Goal: Task Accomplishment & Management: Manage account settings

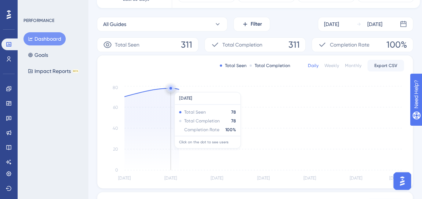
scroll to position [100, 0]
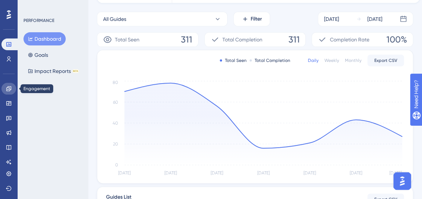
click at [8, 84] on link at bounding box center [8, 89] width 15 height 12
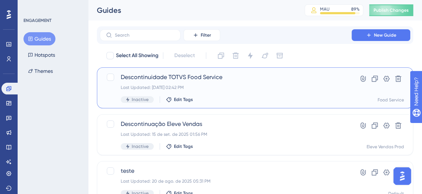
click at [238, 92] on div "Descontinuidade TOTVS Food Service Last Updated: 15 de set. de 2025 02:42 PM In…" at bounding box center [226, 88] width 210 height 30
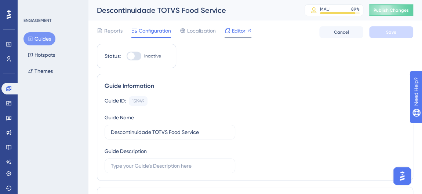
click at [0, 0] on html "✨ INSCREVA-SE AGORA✨" at bounding box center [0, 0] width 0 height 0
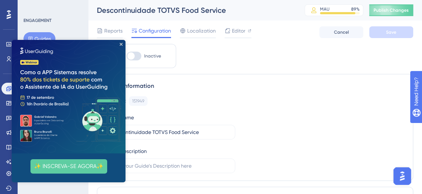
click at [122, 43] on img at bounding box center [69, 97] width 114 height 114
click at [121, 42] on img at bounding box center [69, 97] width 114 height 114
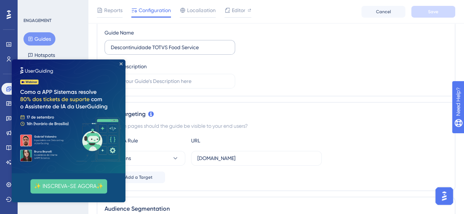
scroll to position [70, 0]
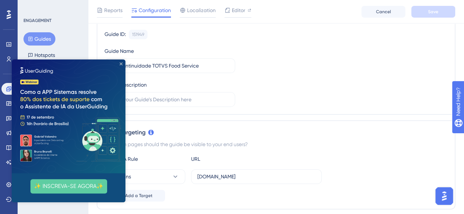
click at [122, 63] on icon "Close Preview" at bounding box center [121, 63] width 3 height 3
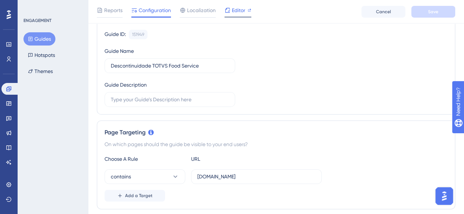
click at [235, 13] on span "Editor" at bounding box center [239, 10] width 14 height 9
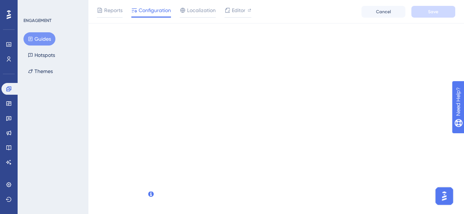
scroll to position [0, 0]
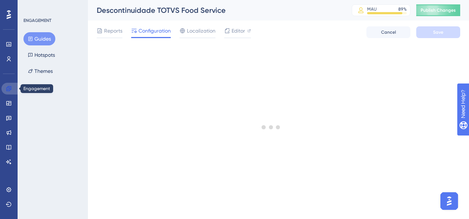
click at [8, 91] on icon at bounding box center [8, 88] width 5 height 5
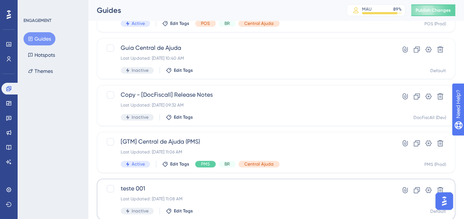
scroll to position [350, 0]
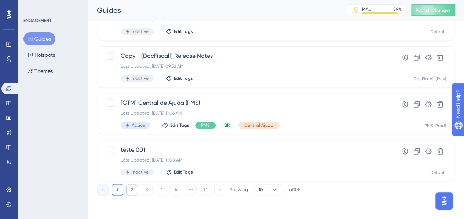
click at [134, 187] on button "2" at bounding box center [132, 190] width 12 height 12
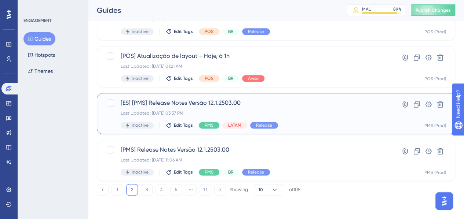
click at [207, 106] on span "[ES] [PMS] Release Notes Versão 12.1.2503.00" at bounding box center [247, 103] width 252 height 9
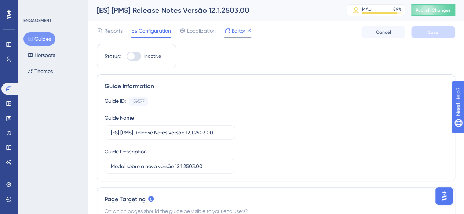
click at [232, 32] on span "Editor" at bounding box center [239, 30] width 14 height 9
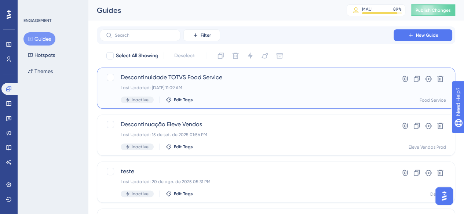
click at [223, 90] on div "Last Updated: 16 de set. de 2025 11:09 AM" at bounding box center [247, 88] width 252 height 6
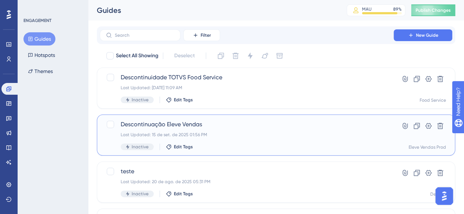
click at [233, 129] on div "Descontinuação Eleve Vendas Last Updated: 15 de set. de 2025 01:56 PM Inactive …" at bounding box center [247, 135] width 252 height 30
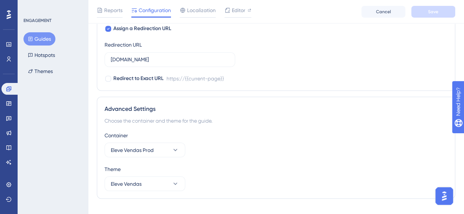
scroll to position [615, 0]
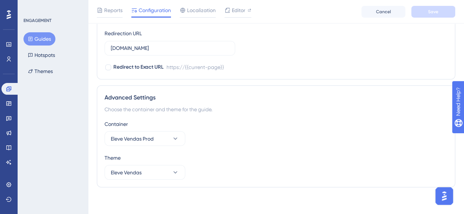
click at [372, 119] on div "Container" at bounding box center [276, 123] width 343 height 9
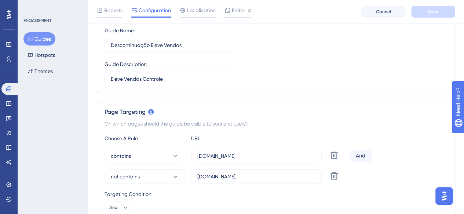
scroll to position [0, 0]
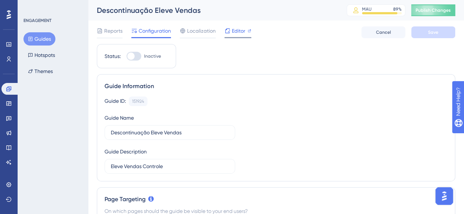
click at [229, 36] on div "Editor" at bounding box center [237, 32] width 27 height 12
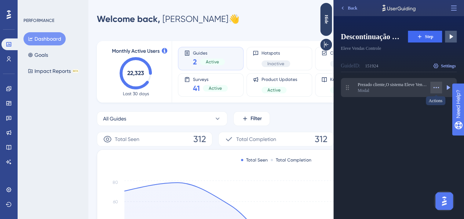
click at [437, 88] on icon at bounding box center [435, 87] width 7 height 7
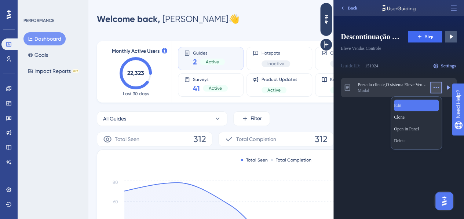
click at [406, 102] on div "Edit Edit" at bounding box center [416, 106] width 45 height 12
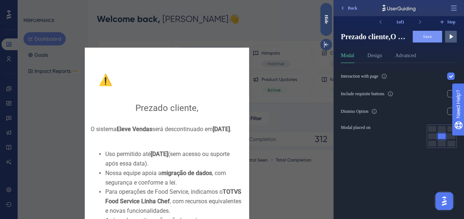
scroll to position [47, 0]
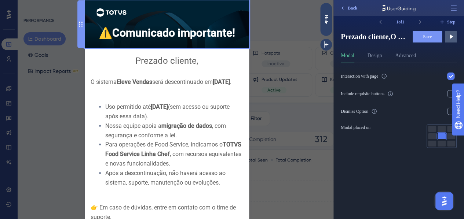
click at [107, 35] on div "⚠️ Comunicado importante!" at bounding box center [167, 24] width 153 height 36
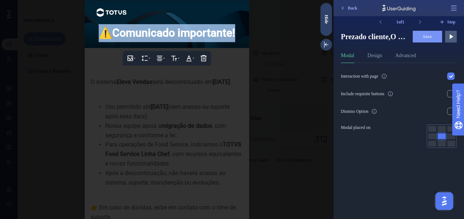
click at [107, 35] on span "⚠️" at bounding box center [106, 32] width 14 height 13
click at [110, 36] on span "⚠️" at bounding box center [106, 32] width 14 height 13
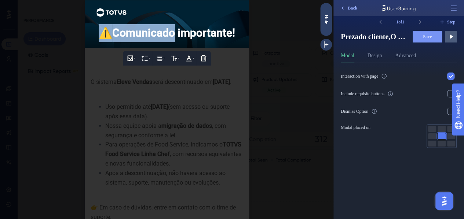
drag, startPoint x: 110, startPoint y: 36, endPoint x: 101, endPoint y: 36, distance: 8.5
click at [101, 36] on span "⚠️" at bounding box center [106, 32] width 14 height 13
click at [108, 40] on div "⚠️ Comunicado importante!" at bounding box center [167, 33] width 153 height 18
click at [108, 37] on span "⚠️" at bounding box center [106, 32] width 14 height 13
click at [100, 36] on span "⚠️" at bounding box center [106, 32] width 14 height 13
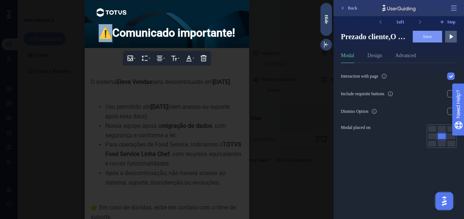
drag, startPoint x: 105, startPoint y: 36, endPoint x: 100, endPoint y: 36, distance: 4.8
click at [100, 36] on span "⚠️" at bounding box center [106, 32] width 14 height 13
copy span "⚠️"
click at [199, 115] on div at bounding box center [166, 109] width 333 height 219
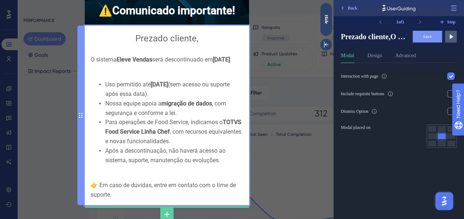
scroll to position [37, 0]
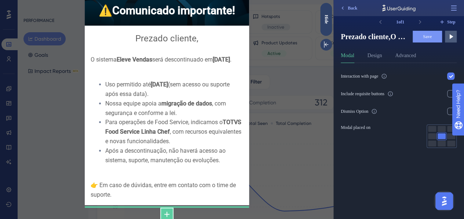
click at [166, 211] on icon at bounding box center [166, 214] width 9 height 9
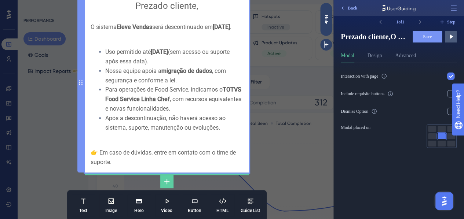
scroll to position [70, 0]
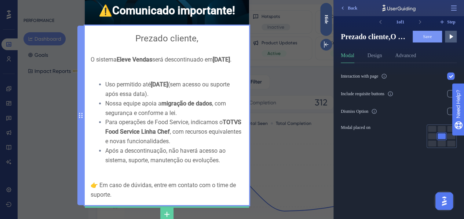
click at [171, 107] on div "Prezado cliente, O sistema Eleve Vendas será descontinuado em 01/01/2026 . Uso …" at bounding box center [167, 116] width 153 height 168
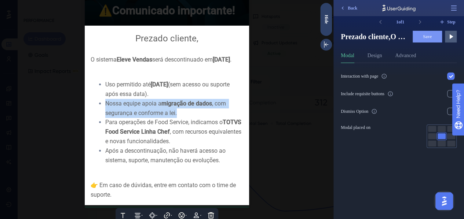
click at [171, 107] on span "migração de dados" at bounding box center [186, 103] width 51 height 7
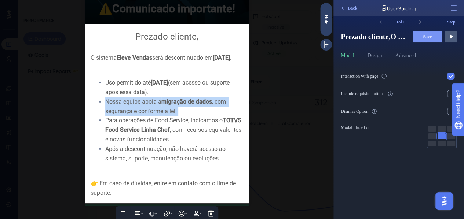
click at [172, 105] on span "migração de dados" at bounding box center [186, 101] width 51 height 7
click at [177, 104] on span "migração de dados" at bounding box center [186, 101] width 51 height 7
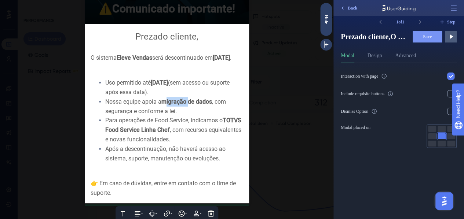
drag, startPoint x: 179, startPoint y: 106, endPoint x: 155, endPoint y: 104, distance: 24.7
click at [161, 104] on span "migração de dados" at bounding box center [186, 101] width 51 height 7
drag, startPoint x: 181, startPoint y: 106, endPoint x: 161, endPoint y: 108, distance: 19.9
click at [161, 105] on span "exportação de dados" at bounding box center [188, 101] width 55 height 7
click at [424, 39] on span "Save" at bounding box center [427, 37] width 9 height 6
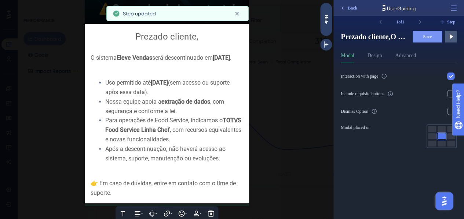
scroll to position [147, 0]
click at [298, 154] on div at bounding box center [166, 109] width 333 height 219
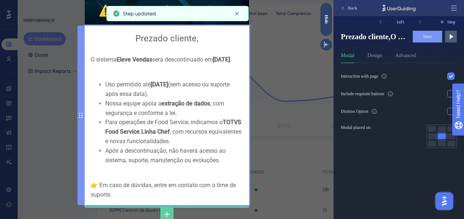
scroll to position [183, 0]
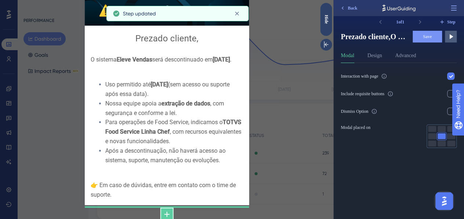
click at [162, 210] on icon at bounding box center [166, 214] width 9 height 9
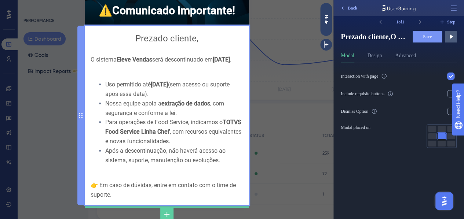
scroll to position [207, 0]
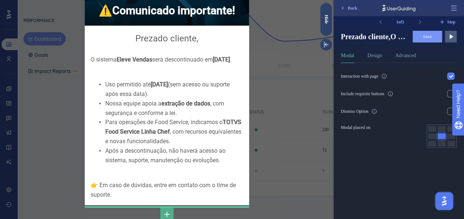
click at [168, 210] on button at bounding box center [166, 214] width 13 height 13
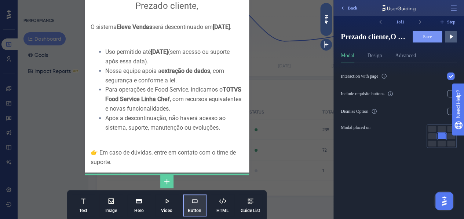
click at [191, 199] on icon at bounding box center [194, 201] width 7 height 7
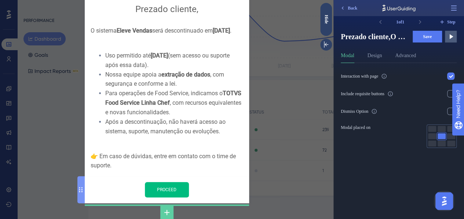
scroll to position [94, 0]
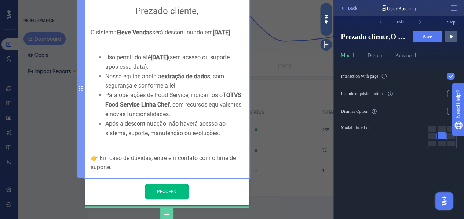
click at [150, 156] on div "Prezado cliente, O sistema Eleve Vendas será descontinuado em 01/01/2026 . Uso …" at bounding box center [167, 88] width 153 height 168
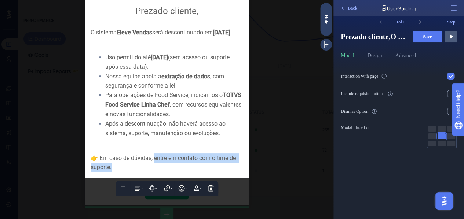
drag, startPoint x: 147, startPoint y: 167, endPoint x: 153, endPoint y: 157, distance: 11.5
click at [153, 157] on div "👉 Em caso de dúvidas, entre em contato com o time de suporte." at bounding box center [167, 163] width 153 height 19
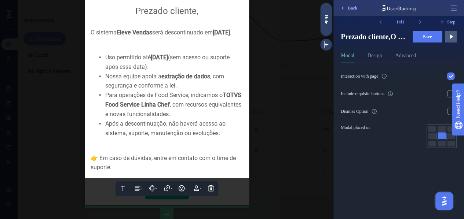
scroll to position [85, 0]
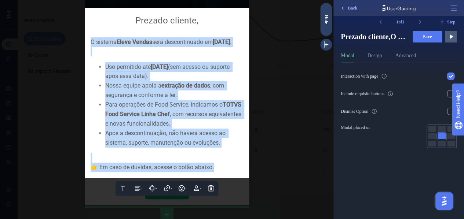
drag, startPoint x: 218, startPoint y: 166, endPoint x: 85, endPoint y: 44, distance: 180.9
click at [85, 44] on div "Text Alignment Paddings Hyperlink Emojis Personalization Delete Prezado cliente…" at bounding box center [167, 93] width 164 height 171
copy div "O sistema Eleve Vendas será descontinuado em 01/01/2026 . Uso permitido até 31/…"
click at [224, 99] on div "Nossa equipe apoia a extração de dados , com segurança e conforme a lei." at bounding box center [174, 90] width 138 height 19
drag, startPoint x: 222, startPoint y: 166, endPoint x: 87, endPoint y: 41, distance: 183.2
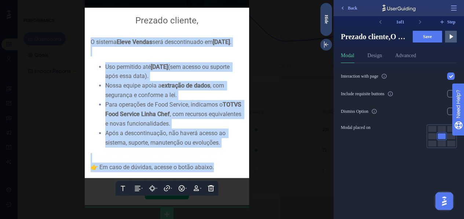
click at [91, 41] on div "Prezado cliente, O sistema Eleve Vendas será descontinuado em 01/01/2026 . Uso …" at bounding box center [167, 93] width 153 height 159
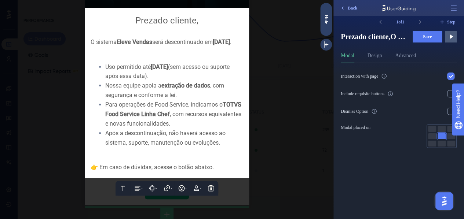
click at [228, 186] on div at bounding box center [166, 109] width 333 height 219
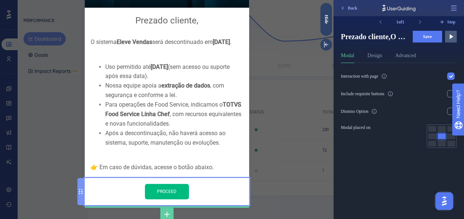
click at [172, 188] on input "PROCEED" at bounding box center [167, 191] width 44 height 15
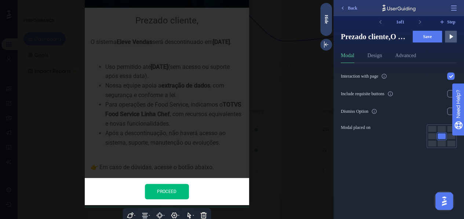
scroll to position [87, 0]
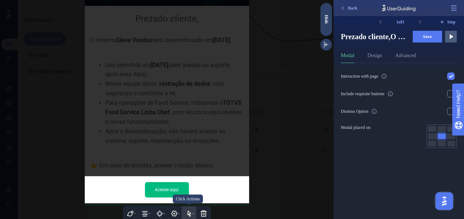
type input "Acesse aqui"
click at [187, 211] on icon at bounding box center [189, 214] width 4 height 6
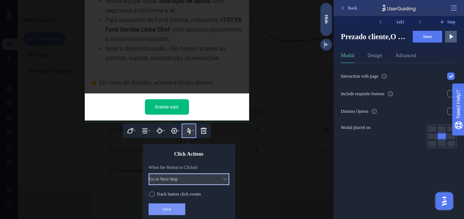
click at [204, 177] on button "Go to Next Step" at bounding box center [189, 179] width 81 height 12
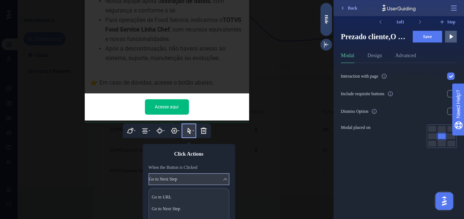
scroll to position [261, 0]
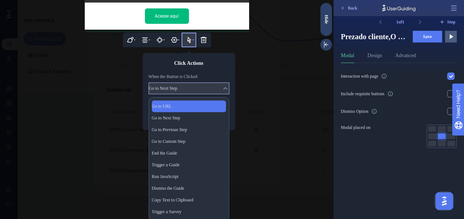
click at [184, 107] on div "Go to URL Go to URL" at bounding box center [189, 106] width 74 height 12
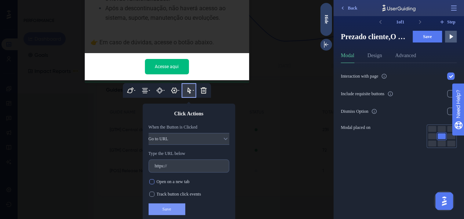
click at [149, 180] on div at bounding box center [151, 181] width 5 height 5
click at [150, 191] on div at bounding box center [152, 194] width 7 height 7
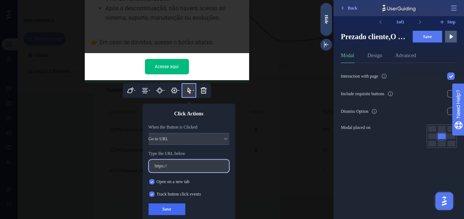
click at [187, 165] on input "https://" at bounding box center [189, 166] width 68 height 5
paste input "centraldeatendimento.totvs.com/hc/pt-br/articles/33804081671447-Descontinua%C3%…"
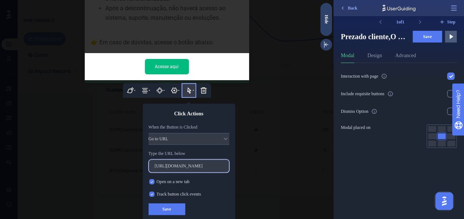
type input "https://centraldeatendimento.totvs.com/hc/pt-br/articles/33804081671447-Descont…"
click at [167, 209] on span "Save" at bounding box center [166, 210] width 9 height 6
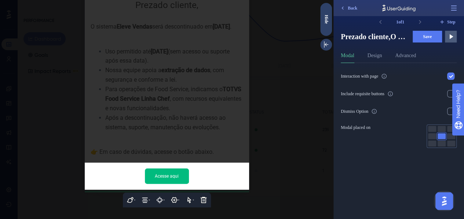
scroll to position [99, 0]
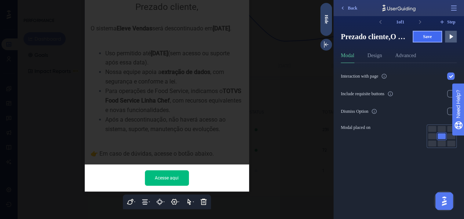
click at [430, 37] on span "Save" at bounding box center [427, 37] width 9 height 6
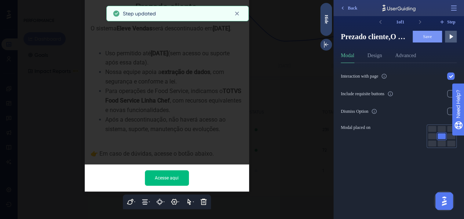
click at [203, 123] on div at bounding box center [166, 109] width 333 height 219
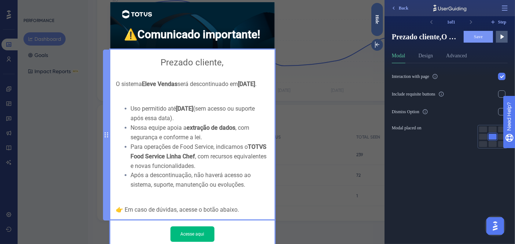
scroll to position [49, 0]
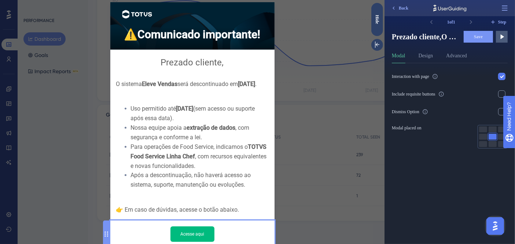
click at [206, 219] on input "Acesse aqui" at bounding box center [193, 233] width 44 height 15
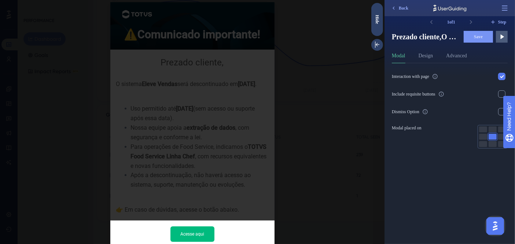
scroll to position [66, 0]
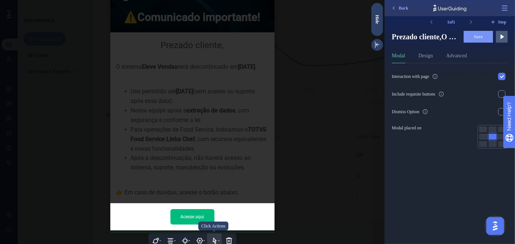
click at [212, 219] on icon at bounding box center [214, 240] width 7 height 7
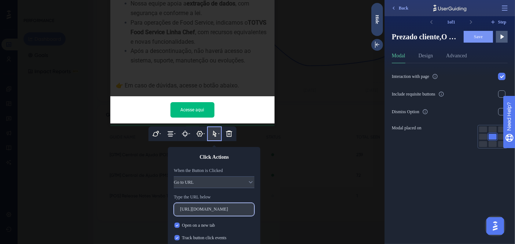
click at [217, 207] on input "https://centraldeatendimento.totvs.com/hc/pt-br/articles/33804081671447-Descont…" at bounding box center [214, 209] width 68 height 5
click at [338, 25] on div at bounding box center [192, 122] width 385 height 244
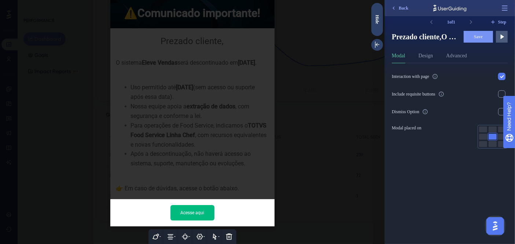
scroll to position [68, 0]
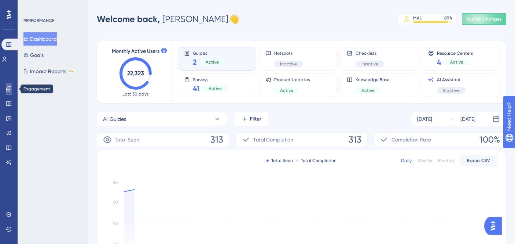
click at [11, 88] on icon at bounding box center [8, 88] width 5 height 5
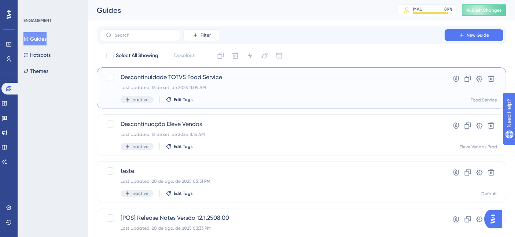
click at [228, 85] on div "Last Updated: 16 de set. de 2025 11:09 AM" at bounding box center [272, 88] width 303 height 6
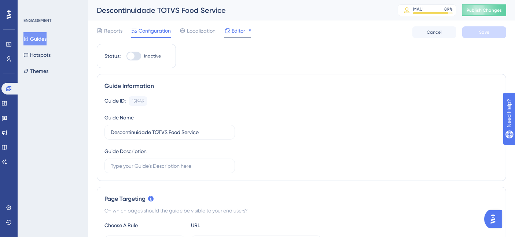
click at [234, 33] on span "Editor" at bounding box center [239, 30] width 14 height 9
click at [40, 38] on button "Guides" at bounding box center [34, 38] width 23 height 13
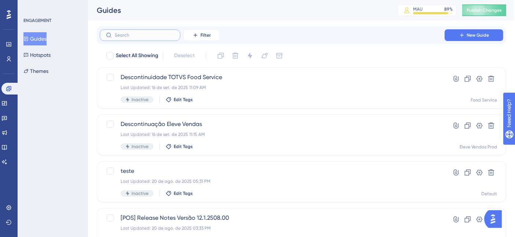
click at [145, 36] on input "text" at bounding box center [144, 35] width 59 height 5
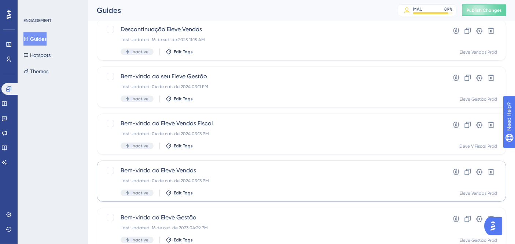
scroll to position [35, 0]
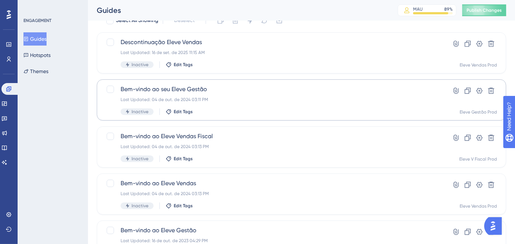
type input "Eleve"
click at [271, 98] on div "Last Updated: 04 de out. de 2024 03:11 PM" at bounding box center [272, 99] width 303 height 6
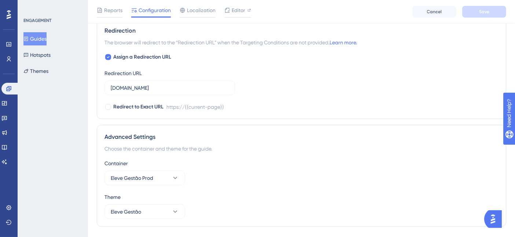
scroll to position [542, 0]
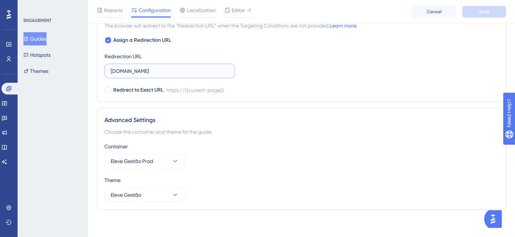
click at [188, 72] on input "gestao.meueleve.com.br" at bounding box center [170, 71] width 118 height 8
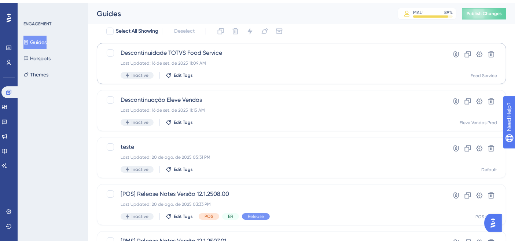
scroll to position [41, 0]
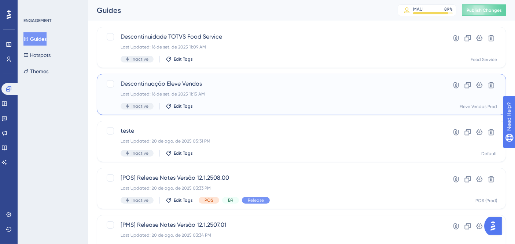
click at [235, 96] on div "Last Updated: 16 de set. de 2025 11:15 AM" at bounding box center [272, 94] width 303 height 6
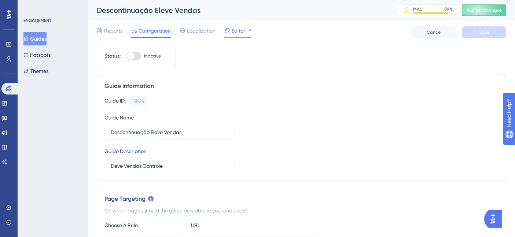
click at [238, 33] on span "Editor" at bounding box center [239, 30] width 14 height 9
click at [133, 54] on div at bounding box center [130, 55] width 7 height 7
click at [127, 56] on input "Inactive" at bounding box center [126, 56] width 0 height 0
checkbox input "true"
click at [472, 32] on button "Save" at bounding box center [485, 32] width 44 height 12
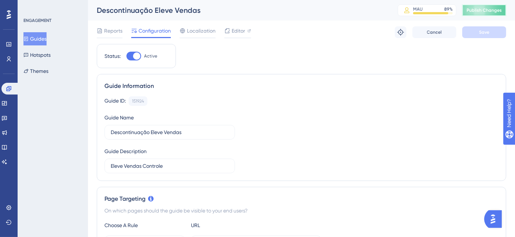
click at [490, 13] on span "Publish Changes" at bounding box center [484, 10] width 35 height 6
click at [8, 88] on icon at bounding box center [9, 89] width 6 height 6
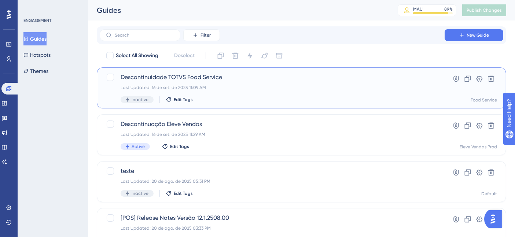
click at [245, 92] on div "Descontinuidade TOTVS Food Service Last Updated: 16 de set. de 2025 11:09 AM In…" at bounding box center [272, 88] width 303 height 30
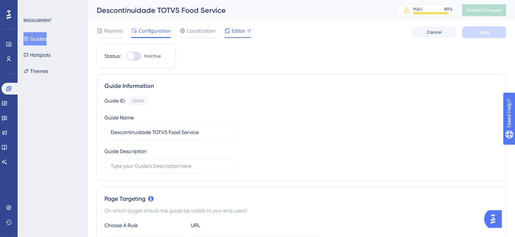
click at [234, 29] on span "Editor" at bounding box center [239, 30] width 14 height 9
click at [130, 55] on div at bounding box center [130, 55] width 7 height 7
click at [127, 56] on input "Inactive" at bounding box center [126, 56] width 0 height 0
checkbox input "true"
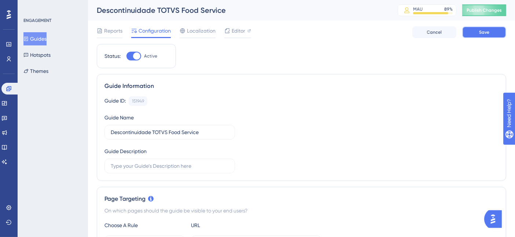
click at [480, 32] on span "Save" at bounding box center [484, 32] width 10 height 6
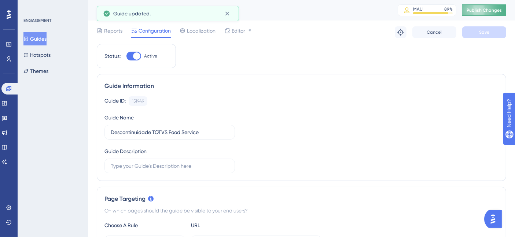
click at [490, 11] on span "Publish Changes" at bounding box center [484, 10] width 35 height 6
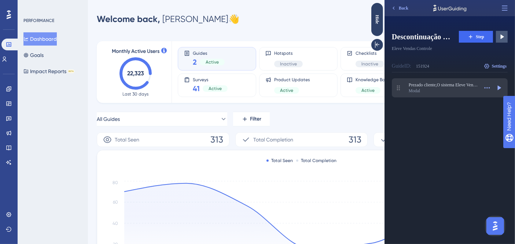
click at [438, 90] on div "Modal" at bounding box center [444, 91] width 70 height 6
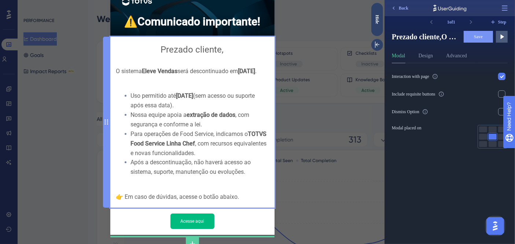
scroll to position [66, 0]
